Goal: Task Accomplishment & Management: Manage account settings

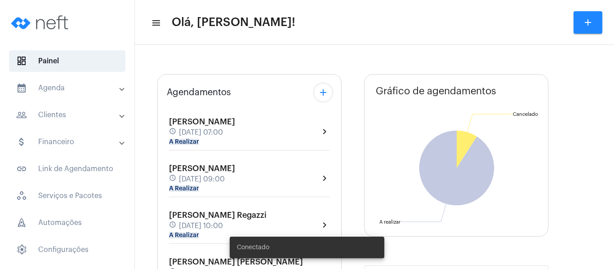
type input "[URL][DOMAIN_NAME]"
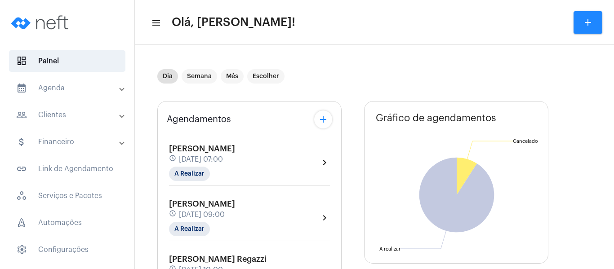
click at [193, 149] on span "[PERSON_NAME]" at bounding box center [202, 149] width 66 height 8
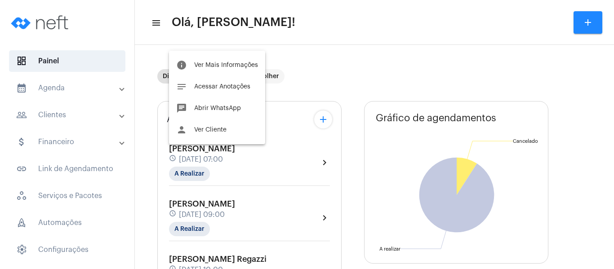
click at [244, 162] on div at bounding box center [307, 134] width 614 height 269
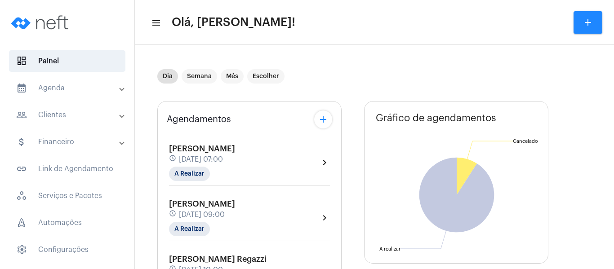
click at [223, 160] on span "[DATE] 07:00" at bounding box center [201, 159] width 44 height 8
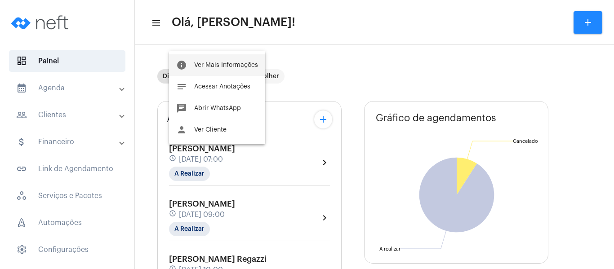
click at [240, 64] on span "Ver Mais Informações" at bounding box center [226, 65] width 64 height 6
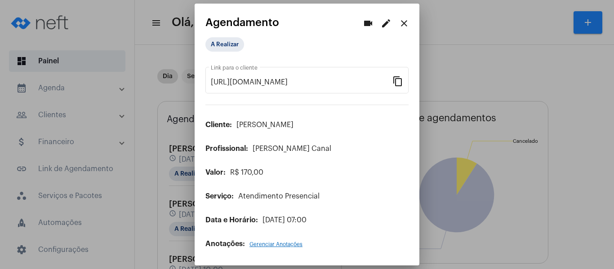
click at [382, 27] on mat-icon "edit" at bounding box center [386, 23] width 11 height 11
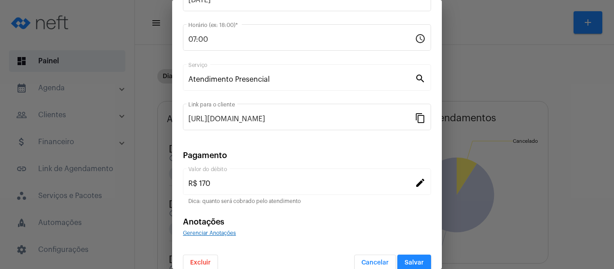
scroll to position [118, 0]
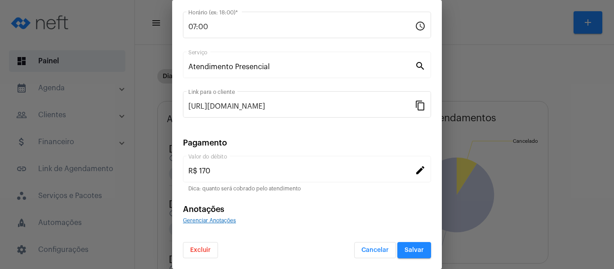
click at [199, 248] on span "Excluir" at bounding box center [200, 250] width 21 height 6
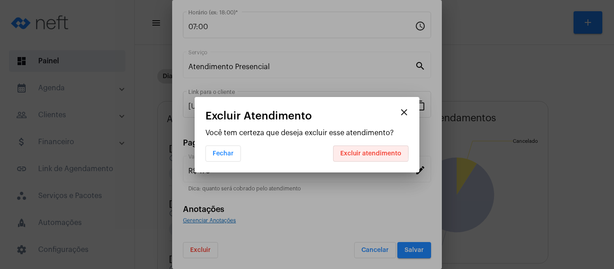
click at [353, 152] on span "Excluir atendimento" at bounding box center [370, 154] width 61 height 6
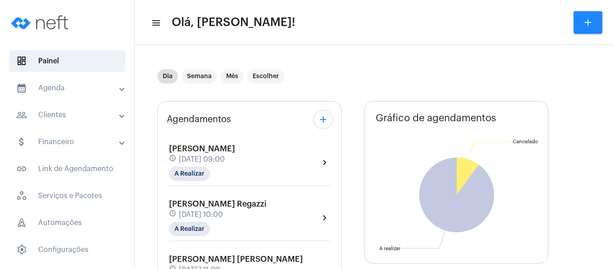
click at [59, 88] on mat-panel-title "calendar_month_outlined Agenda" at bounding box center [68, 88] width 104 height 11
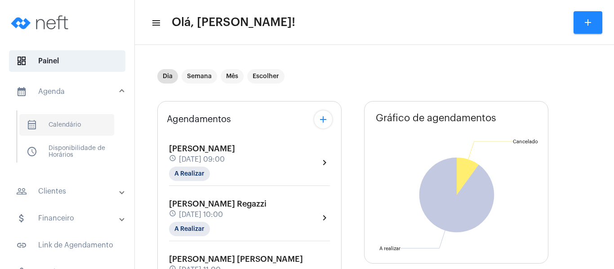
click at [58, 123] on span "calendar_month_outlined Calendário" at bounding box center [66, 125] width 95 height 22
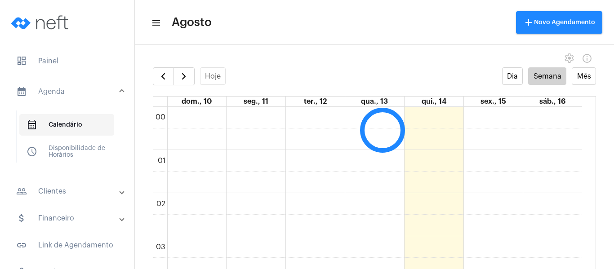
scroll to position [259, 0]
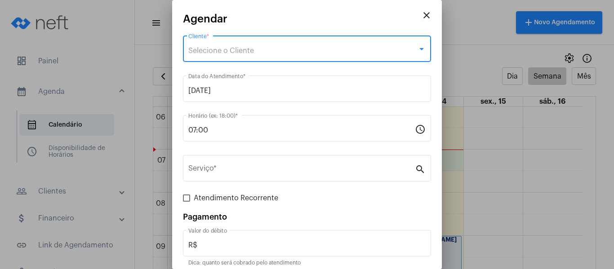
click at [270, 50] on div "Selecione o Cliente" at bounding box center [302, 51] width 229 height 8
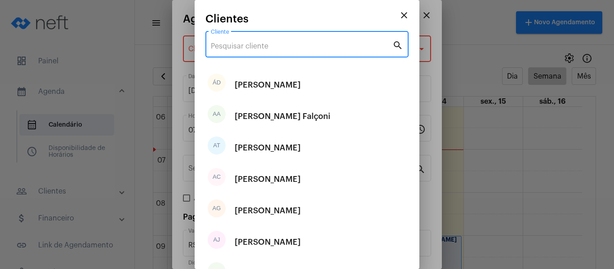
click at [270, 50] on input "Cliente" at bounding box center [302, 46] width 182 height 8
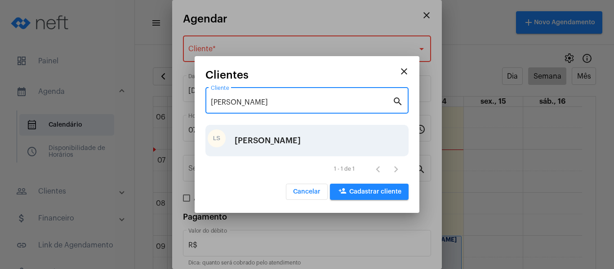
type input "[PERSON_NAME]"
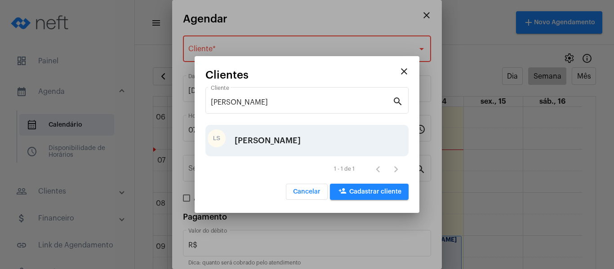
click at [265, 143] on div "[PERSON_NAME]" at bounding box center [268, 140] width 66 height 27
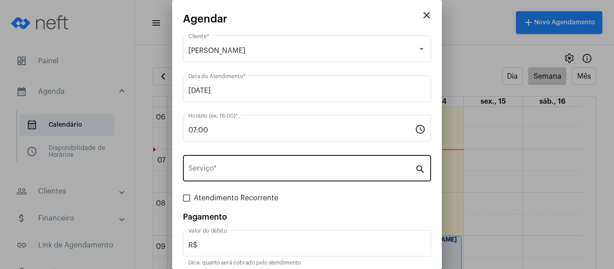
click at [258, 162] on div "Serviço *" at bounding box center [301, 167] width 226 height 28
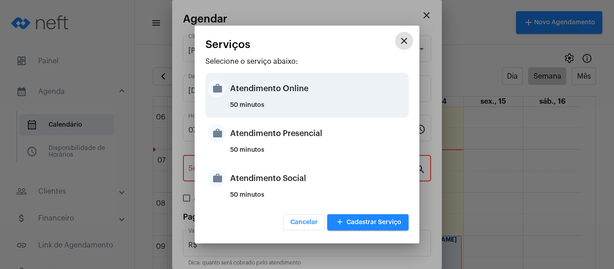
click at [291, 90] on div "Atendimento Online" at bounding box center [318, 88] width 176 height 27
type input "Atendimento Online"
type input "R$ 170"
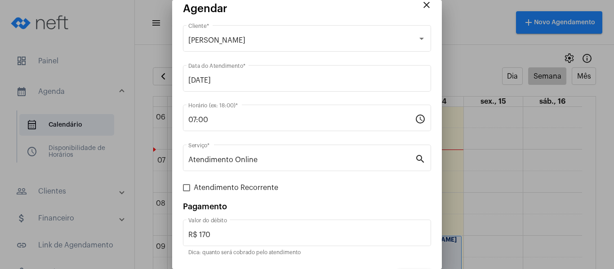
scroll to position [18, 0]
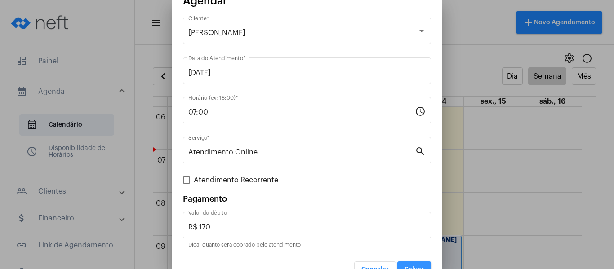
click at [419, 265] on button "Salvar" at bounding box center [414, 270] width 34 height 16
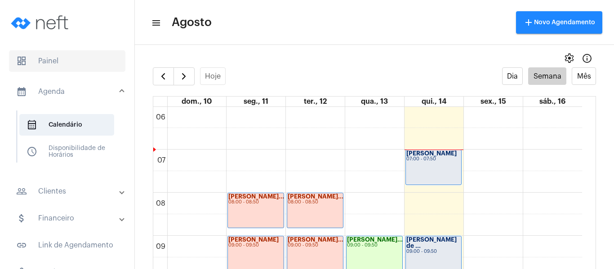
click at [54, 54] on span "dashboard Painel" at bounding box center [67, 61] width 116 height 22
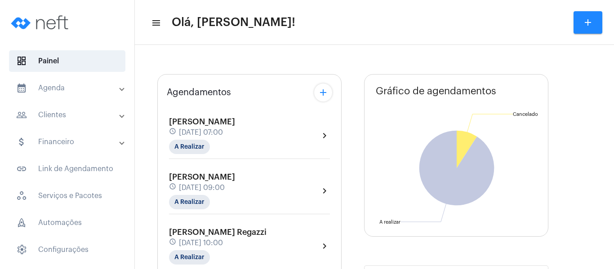
click at [189, 125] on span "[PERSON_NAME]" at bounding box center [202, 122] width 66 height 8
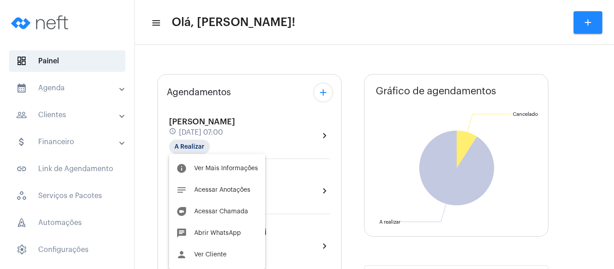
type input "[URL][DOMAIN_NAME]"
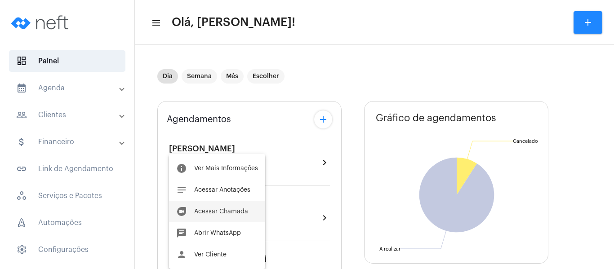
click at [212, 206] on button "duo [PERSON_NAME]" at bounding box center [217, 212] width 96 height 22
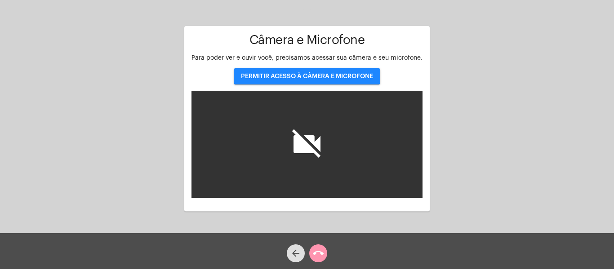
click at [309, 79] on span "PERMITIR ACESSO À CÂMERA E MICROFONE" at bounding box center [307, 76] width 132 height 6
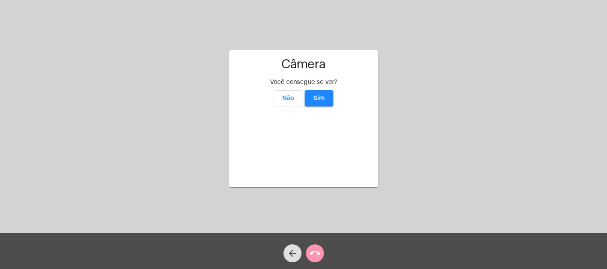
click at [325, 90] on button "Sim" at bounding box center [319, 98] width 29 height 16
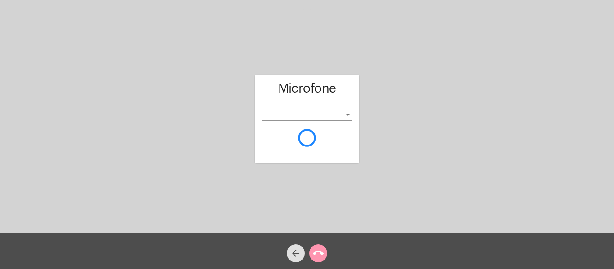
click at [325, 54] on div "Microfone Acessando Câmera e Microfone..." at bounding box center [307, 119] width 104 height 231
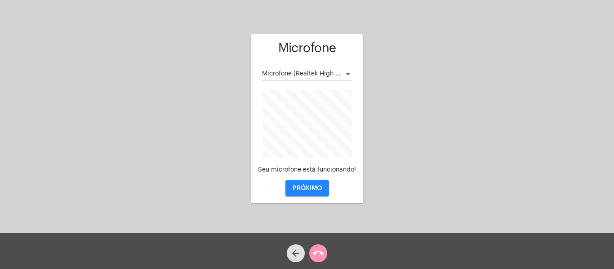
click at [314, 184] on button "PRÓXIMO" at bounding box center [307, 188] width 44 height 16
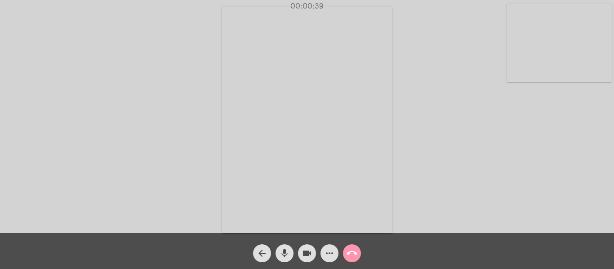
click at [422, 174] on div "Acessando Câmera e Microfone..." at bounding box center [307, 118] width 612 height 233
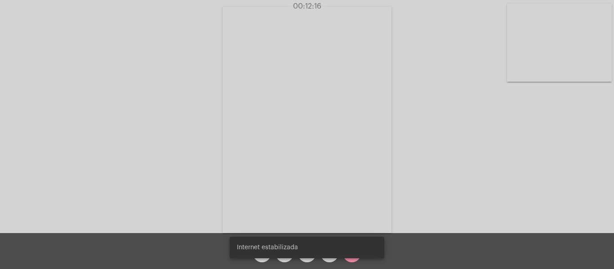
click at [428, 177] on div "Acessando Câmera e Microfone..." at bounding box center [307, 118] width 612 height 233
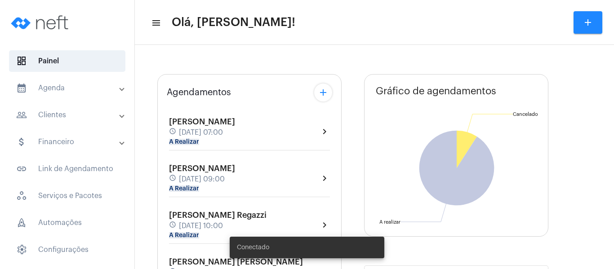
type input "[URL][DOMAIN_NAME]"
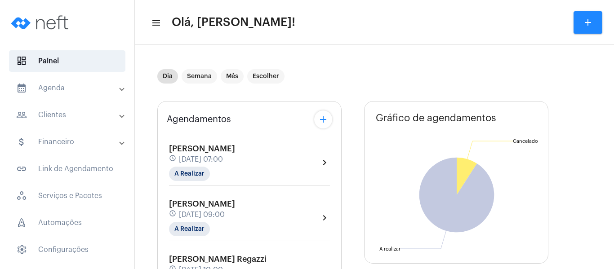
click at [199, 151] on span "[PERSON_NAME]" at bounding box center [202, 149] width 66 height 8
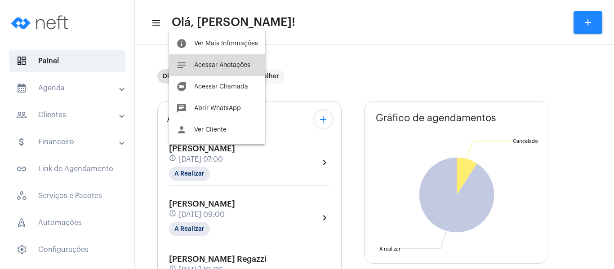
click at [226, 69] on button "notes Acessar Anotações" at bounding box center [217, 65] width 96 height 22
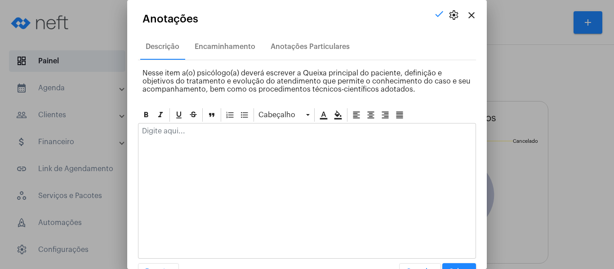
click at [189, 138] on div at bounding box center [306, 134] width 337 height 20
click at [466, 16] on mat-icon "close" at bounding box center [471, 15] width 11 height 11
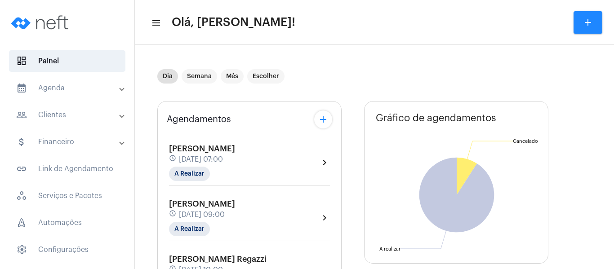
click at [54, 88] on mat-panel-title "calendar_month_outlined Agenda" at bounding box center [68, 88] width 104 height 11
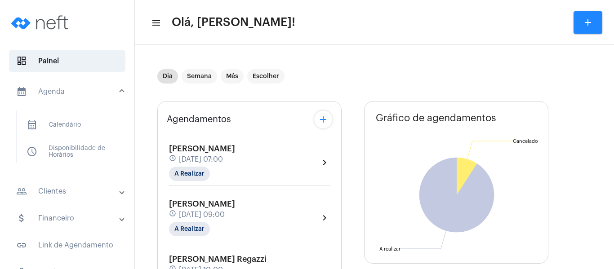
click at [68, 188] on mat-panel-title "people_outline Clientes" at bounding box center [68, 191] width 104 height 11
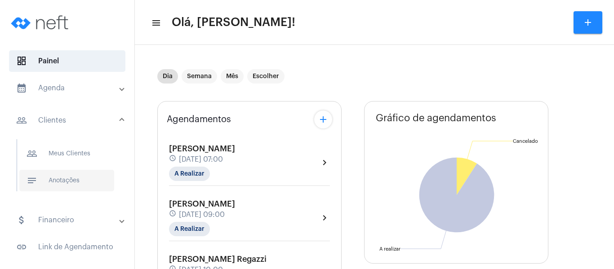
click at [46, 181] on span "notes Anotações" at bounding box center [66, 181] width 95 height 22
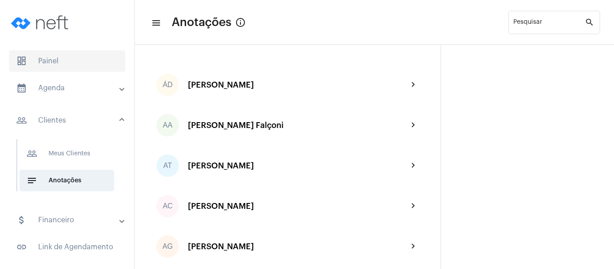
click at [58, 55] on span "dashboard Painel" at bounding box center [67, 61] width 116 height 22
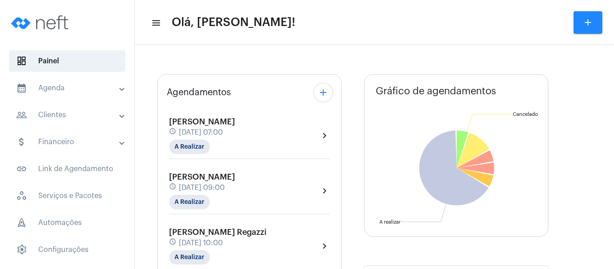
type input "[URL][DOMAIN_NAME]"
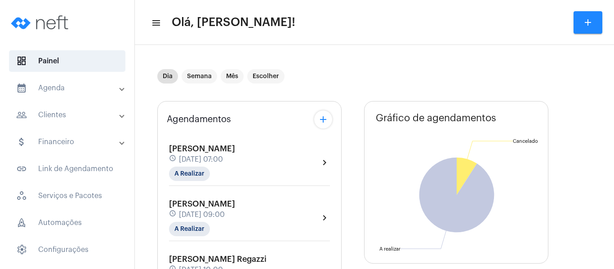
click at [215, 163] on span "[DATE] 07:00" at bounding box center [201, 159] width 44 height 8
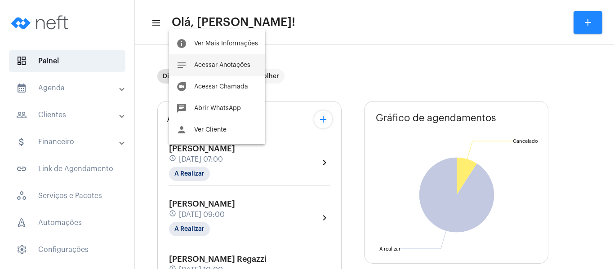
click at [230, 61] on button "notes Acessar Anotações" at bounding box center [217, 65] width 96 height 22
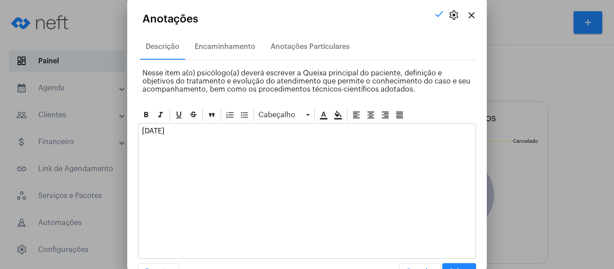
click at [209, 128] on p "[DATE]" at bounding box center [307, 131] width 330 height 8
